Goal: Task Accomplishment & Management: Complete application form

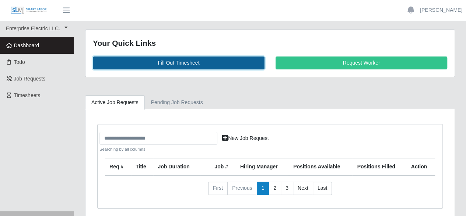
click at [185, 62] on link "Fill Out Timesheet" at bounding box center [179, 62] width 172 height 13
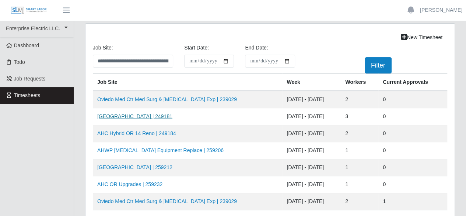
click at [122, 117] on link "AH Celebration Tower | 249181" at bounding box center [134, 116] width 75 height 6
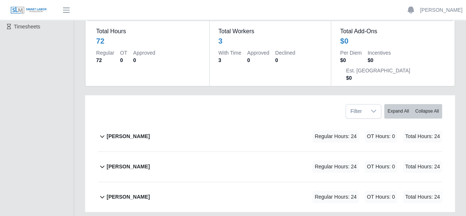
scroll to position [100, 0]
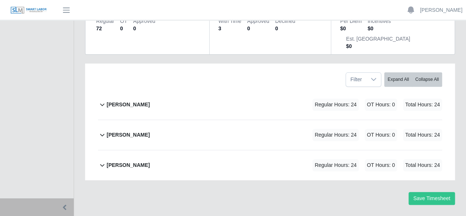
click at [127, 101] on b "[PERSON_NAME]" at bounding box center [128, 105] width 43 height 8
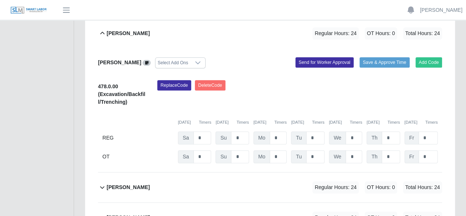
scroll to position [224, 0]
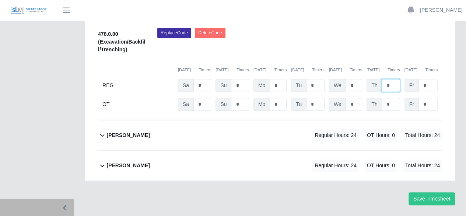
click at [393, 79] on input "*" at bounding box center [391, 85] width 18 height 13
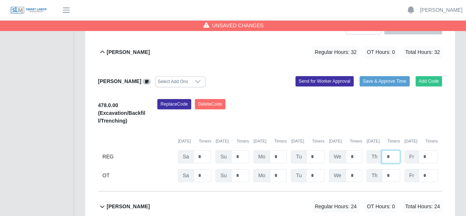
scroll to position [150, 0]
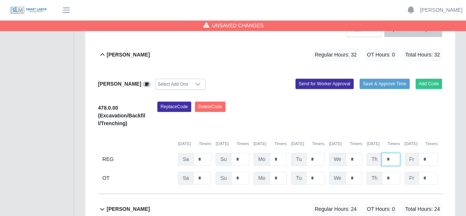
type input "*"
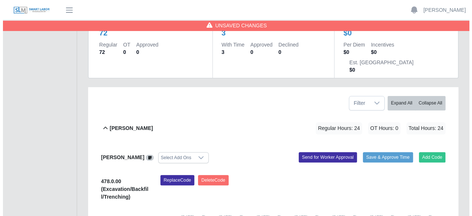
scroll to position [76, 0]
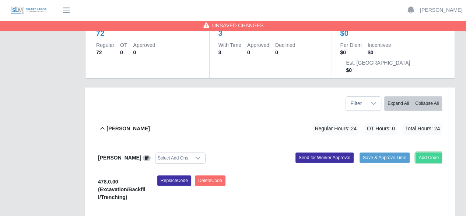
click at [425, 152] on button "Add Code" at bounding box center [429, 157] width 27 height 10
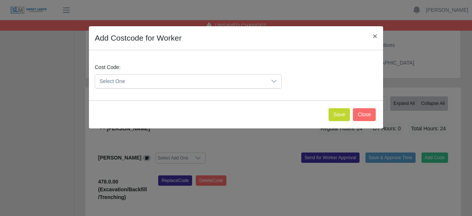
click at [272, 81] on icon at bounding box center [274, 81] width 6 height 6
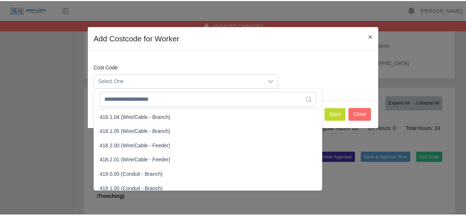
scroll to position [369, 0]
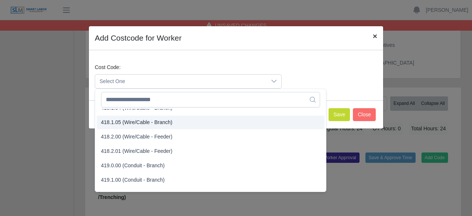
click at [373, 36] on span "×" at bounding box center [375, 36] width 4 height 8
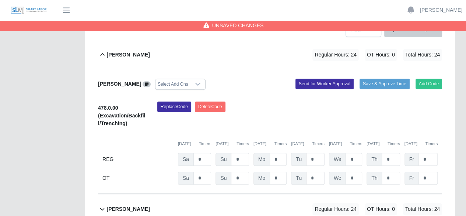
scroll to position [187, 0]
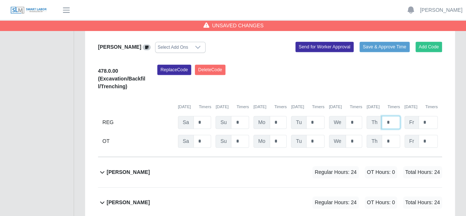
click at [393, 116] on input "*" at bounding box center [391, 122] width 18 height 13
type input "*"
click at [390, 135] on input "*" at bounding box center [391, 141] width 18 height 13
type input "*"
click at [429, 116] on input "*" at bounding box center [428, 122] width 19 height 13
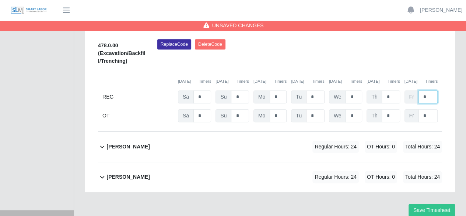
scroll to position [224, 0]
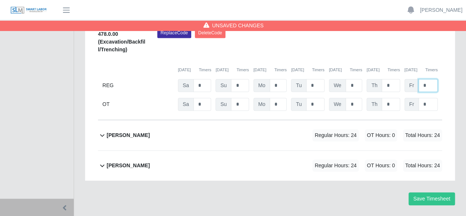
type input "*"
click at [135, 131] on b "pedro alvarez" at bounding box center [128, 135] width 43 height 8
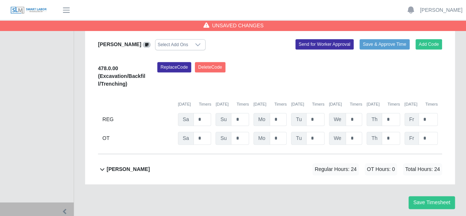
scroll to position [347, 0]
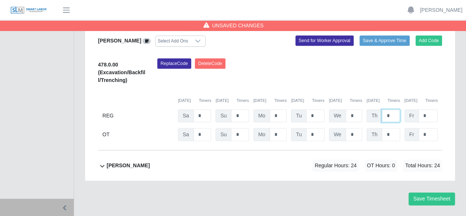
click at [395, 109] on input "*" at bounding box center [391, 115] width 18 height 13
type input "*"
click at [395, 128] on input "*" at bounding box center [391, 134] width 18 height 13
type input "*"
drag, startPoint x: 434, startPoint y: 95, endPoint x: 437, endPoint y: 93, distance: 4.0
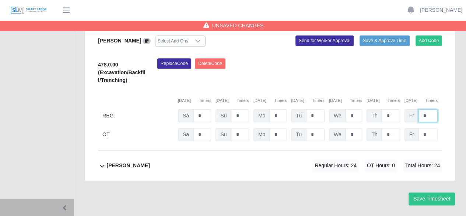
click at [437, 109] on input "*" at bounding box center [428, 115] width 19 height 13
type input "*"
click at [118, 162] on b "ray henderson" at bounding box center [128, 166] width 43 height 8
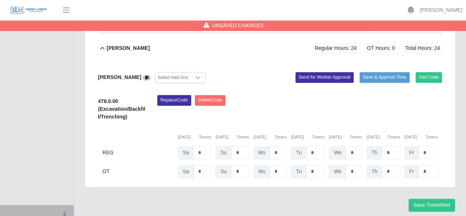
scroll to position [470, 0]
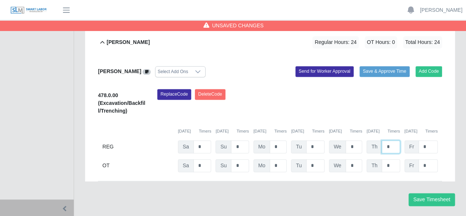
click at [395, 140] on input "*" at bounding box center [391, 146] width 18 height 13
type input "*"
drag, startPoint x: 394, startPoint y: 145, endPoint x: 397, endPoint y: 138, distance: 7.9
click at [397, 159] on input "*" at bounding box center [391, 165] width 18 height 13
type input "*"
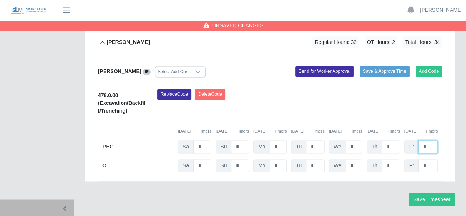
drag, startPoint x: 432, startPoint y: 125, endPoint x: 437, endPoint y: 123, distance: 5.6
click at [437, 140] on input "*" at bounding box center [428, 146] width 19 height 13
type input "*"
click at [423, 193] on button "Save Timesheet" at bounding box center [432, 199] width 46 height 13
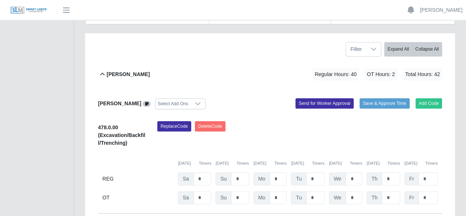
scroll to position [0, 0]
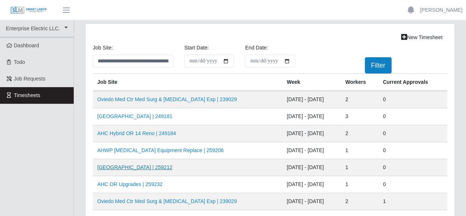
click at [144, 169] on link "HCA Oviedo Medical Center | 259212" at bounding box center [134, 167] width 75 height 6
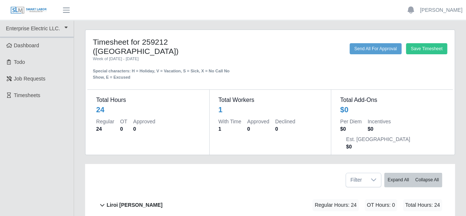
scroll to position [40, 0]
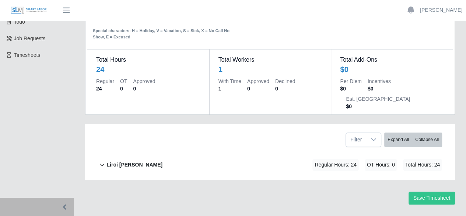
click at [135, 161] on b "Liroi [PERSON_NAME]" at bounding box center [135, 165] width 56 height 8
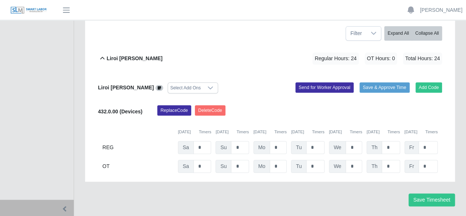
scroll to position [148, 0]
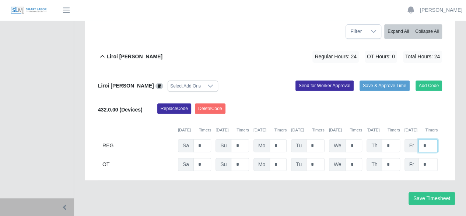
click at [431, 139] on input "*" at bounding box center [428, 145] width 19 height 13
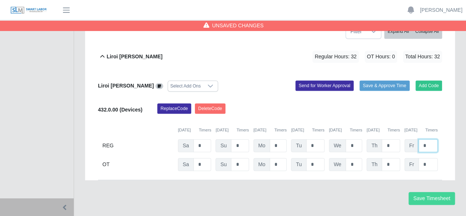
type input "*"
click at [437, 192] on button "Save Timesheet" at bounding box center [432, 198] width 46 height 13
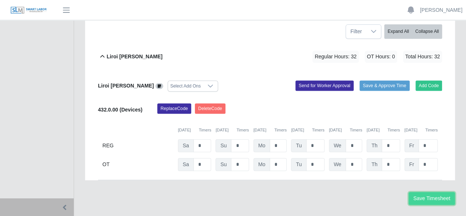
click at [424, 192] on button "Save Timesheet" at bounding box center [432, 198] width 46 height 13
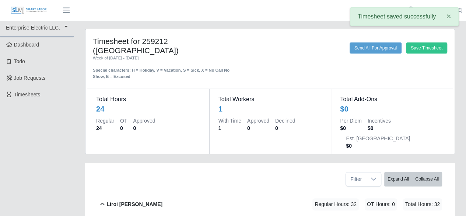
scroll to position [0, 0]
